Goal: Navigation & Orientation: Find specific page/section

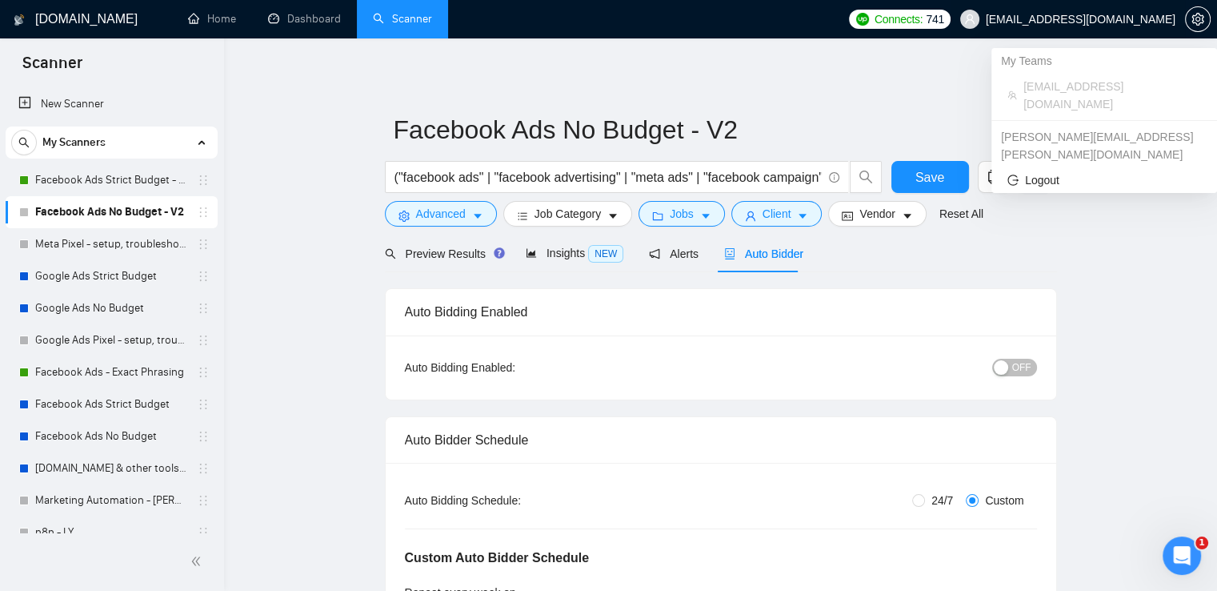
click at [1137, 19] on span "[EMAIL_ADDRESS][DOMAIN_NAME]" at bounding box center [1081, 19] width 190 height 0
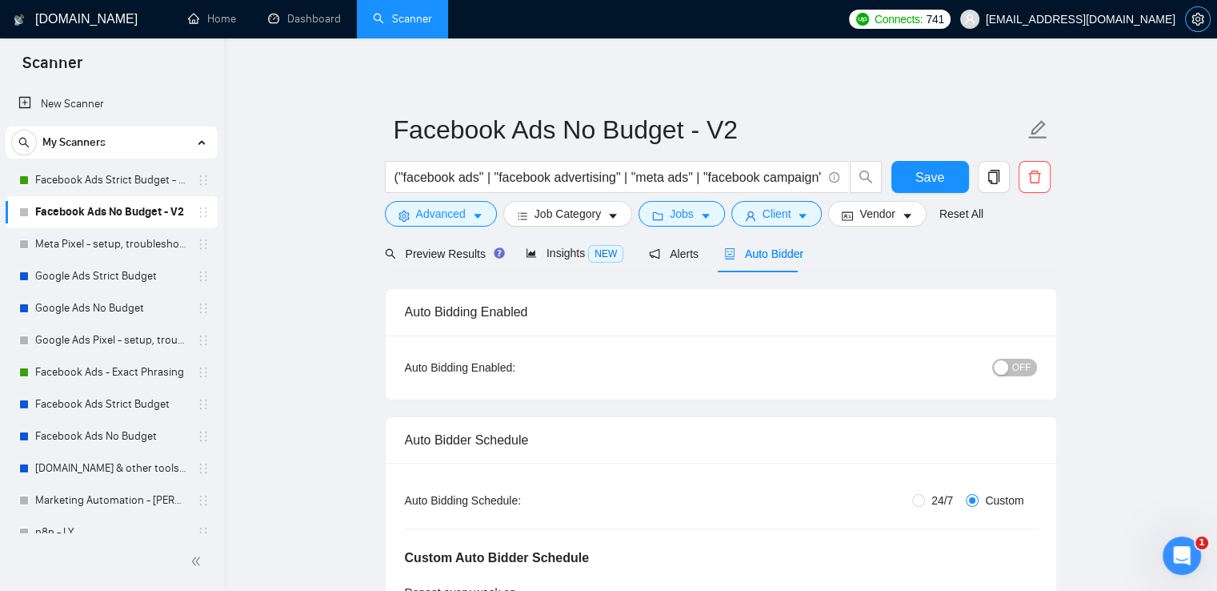
click at [1201, 22] on icon "setting" at bounding box center [1198, 19] width 13 height 13
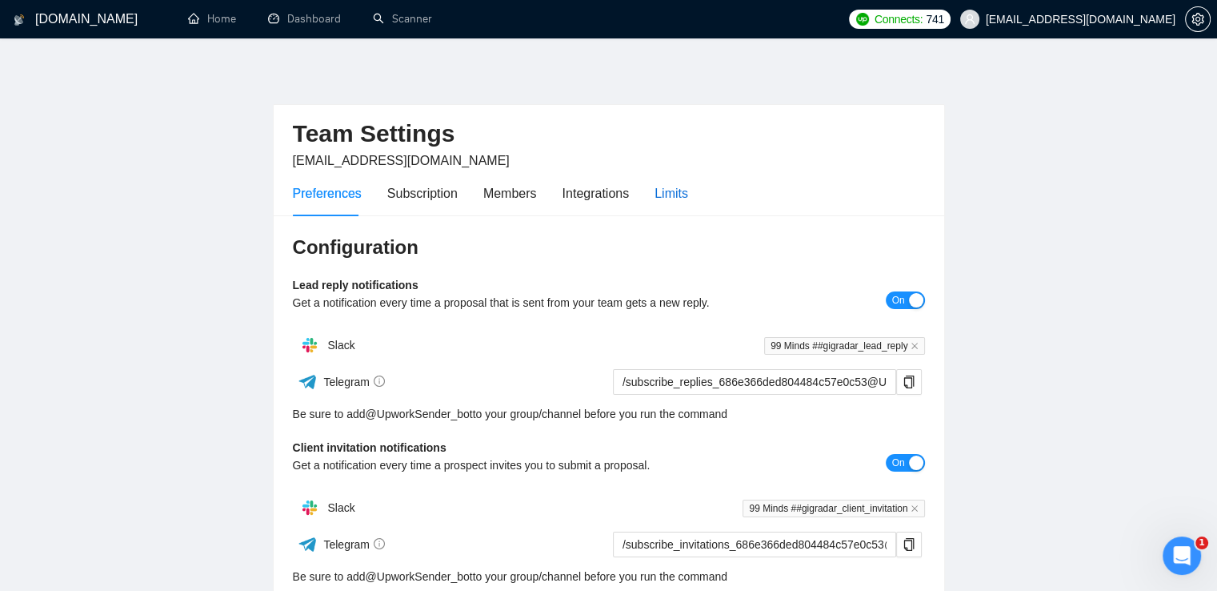
click at [655, 196] on div "Limits" at bounding box center [672, 193] width 34 height 20
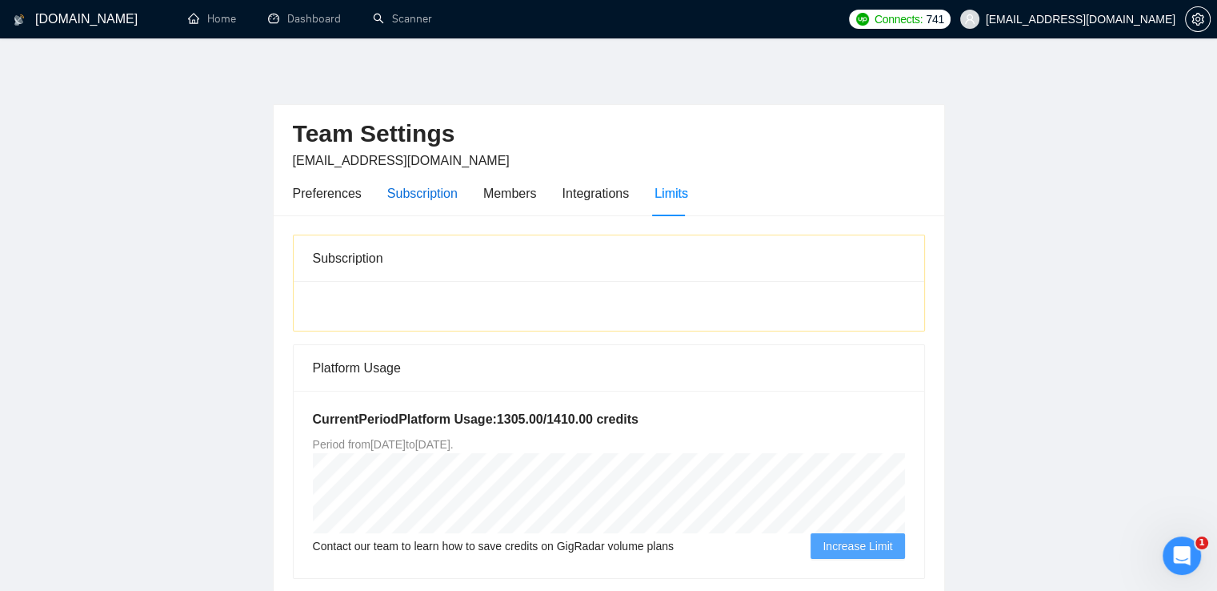
click at [387, 195] on div "Subscription" at bounding box center [422, 193] width 70 height 20
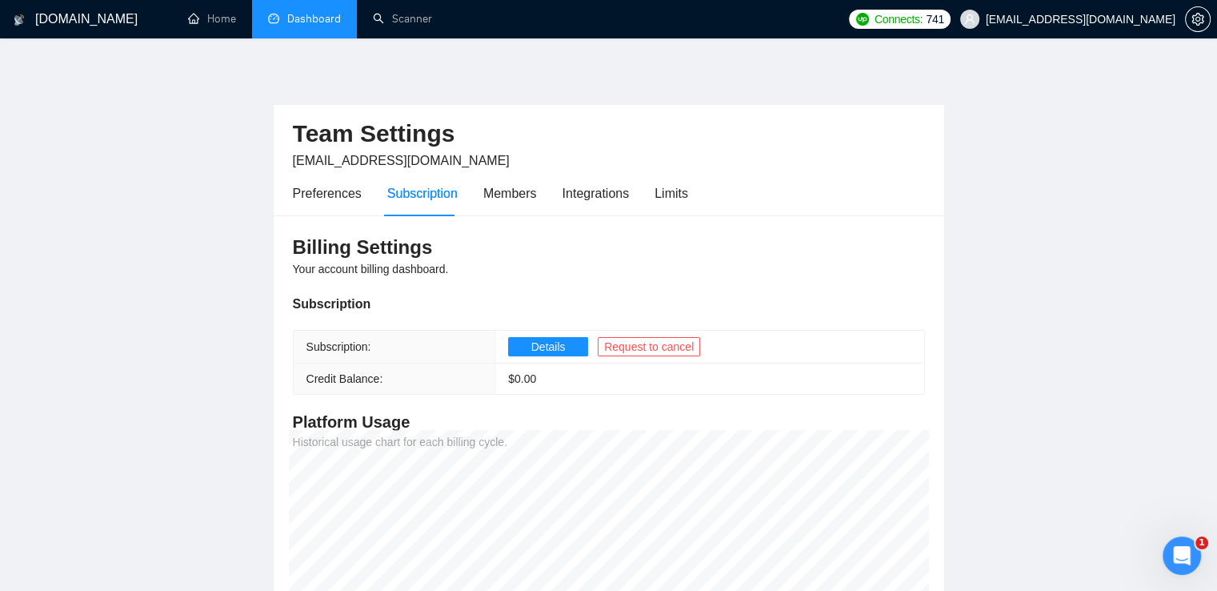
click at [304, 20] on link "Dashboard" at bounding box center [304, 19] width 73 height 14
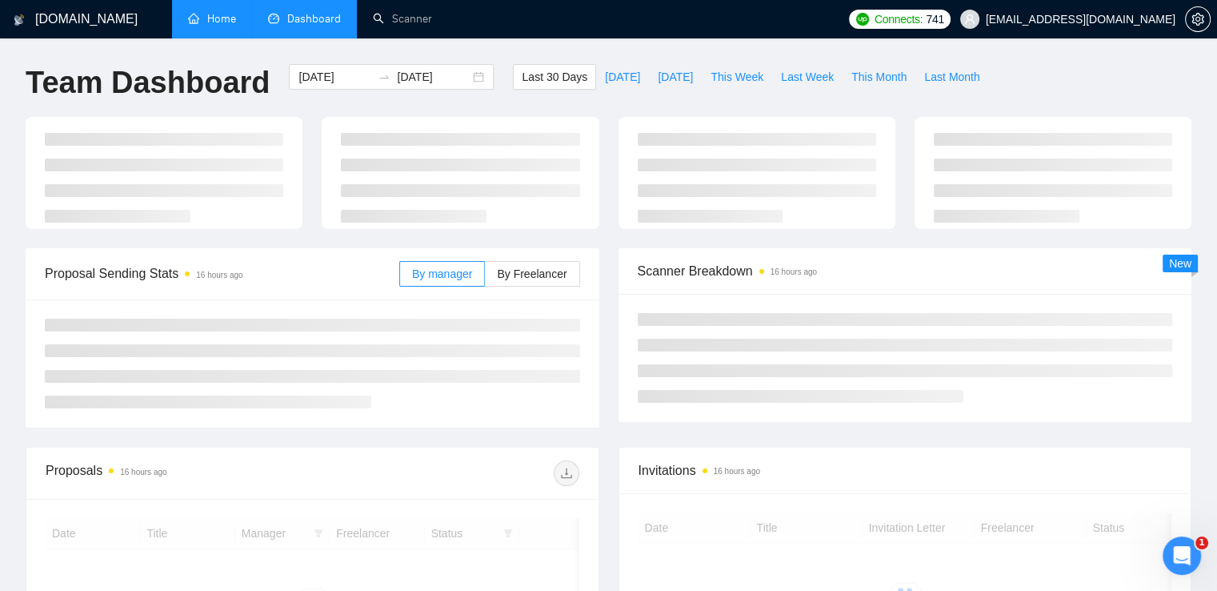
click at [227, 23] on link "Home" at bounding box center [212, 19] width 48 height 14
